Goal: Find specific page/section: Find specific page/section

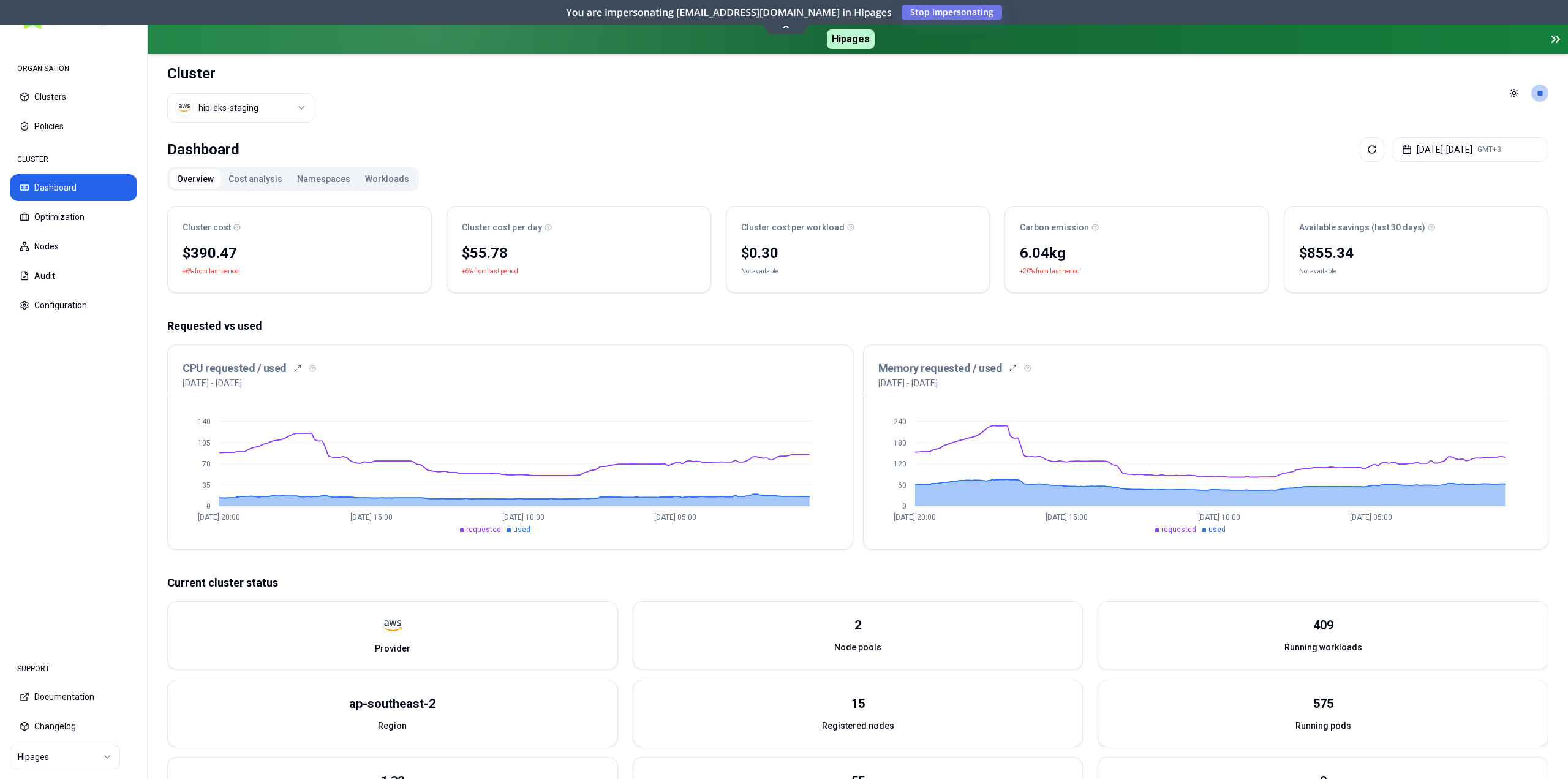
click at [320, 181] on button "Namespaces" at bounding box center [324, 179] width 68 height 20
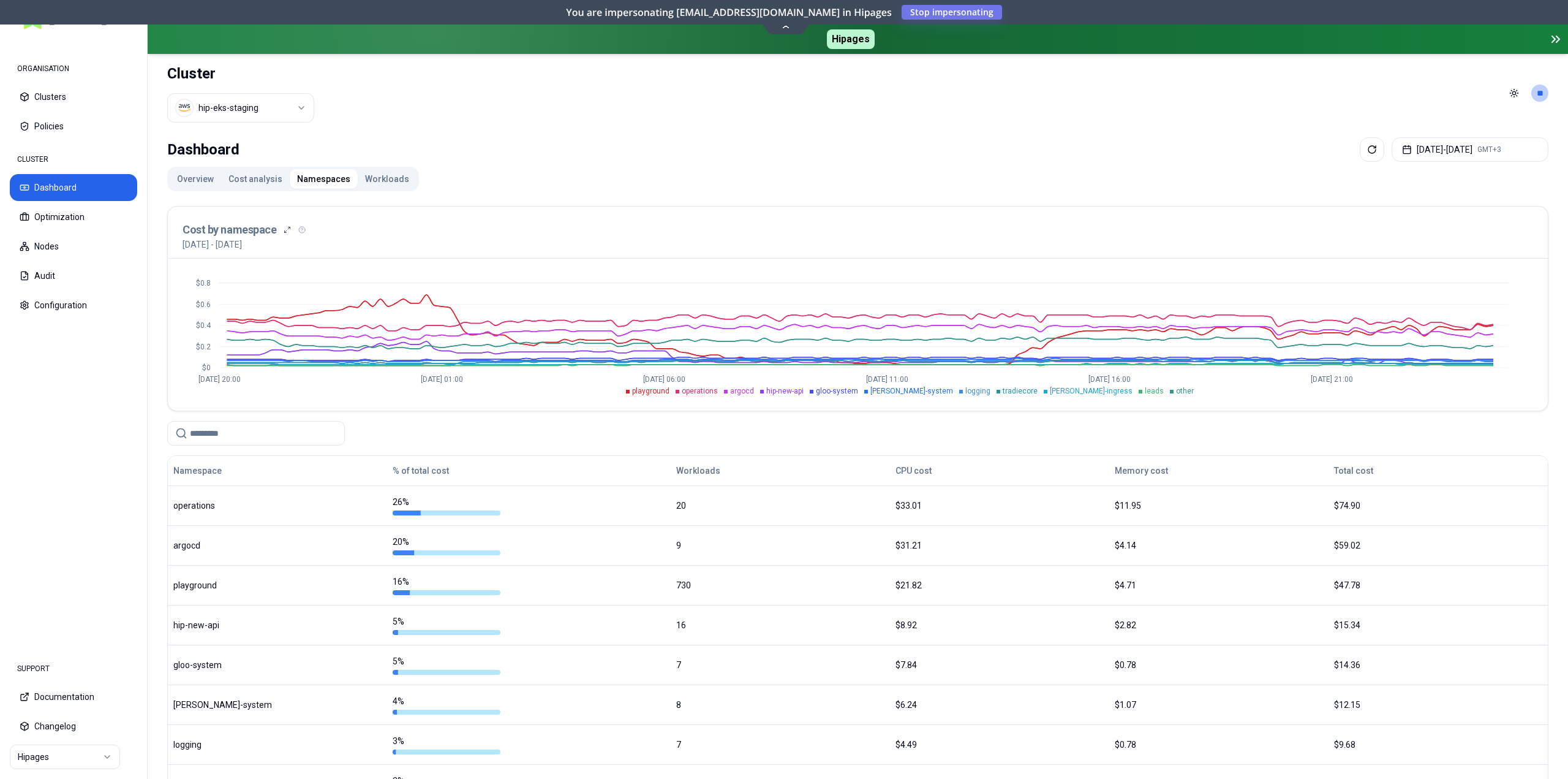
click at [242, 435] on input at bounding box center [263, 433] width 147 height 23
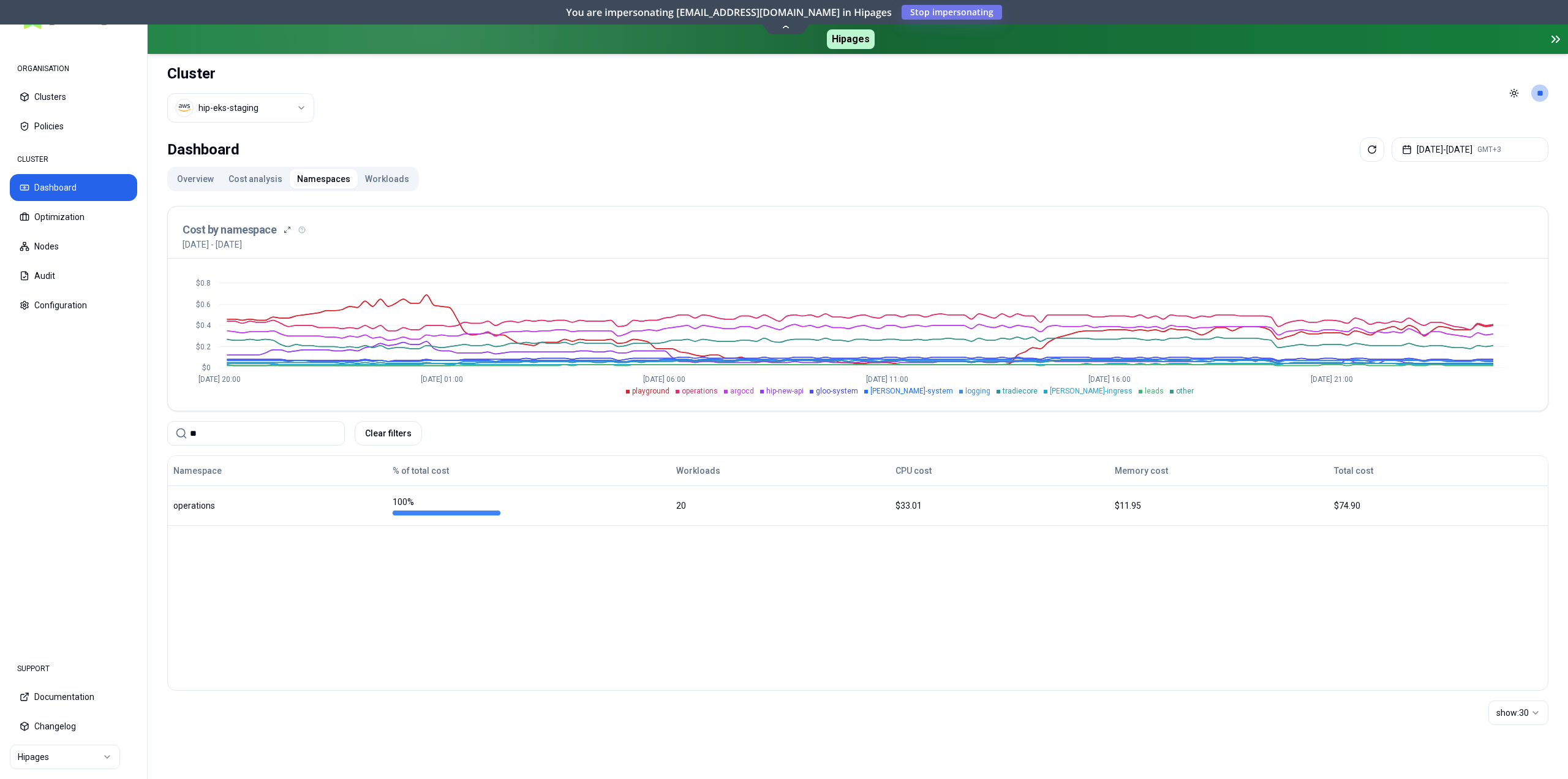
type input "*"
